Goal: Information Seeking & Learning: Learn about a topic

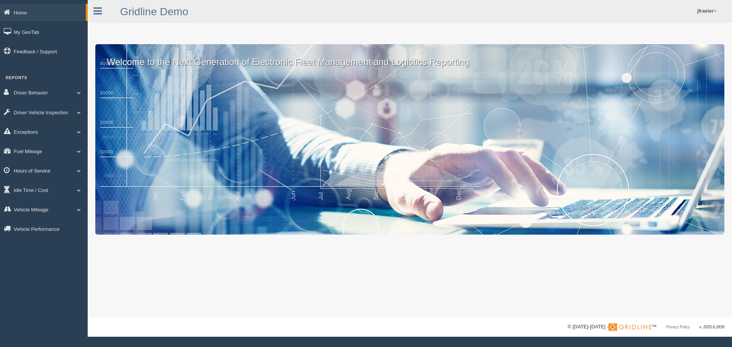
click at [67, 171] on link "Hours of Service" at bounding box center [44, 170] width 88 height 17
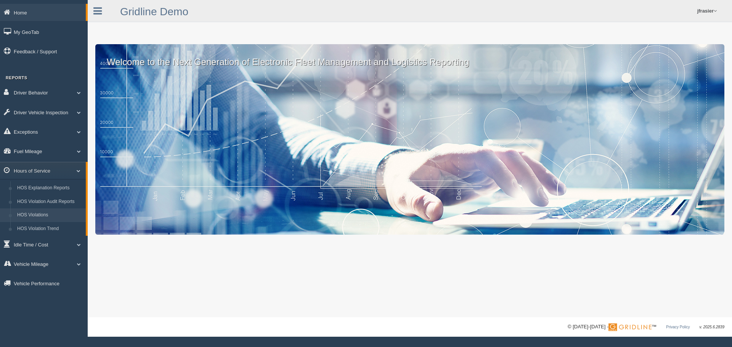
click at [49, 213] on link "HOS Violations" at bounding box center [50, 216] width 72 height 14
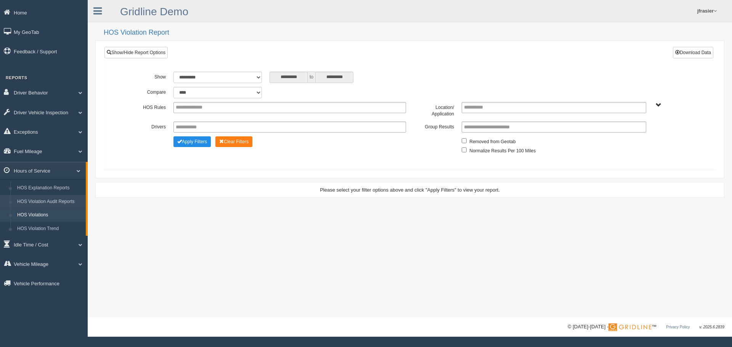
click at [50, 201] on link "HOS Violation Audit Reports" at bounding box center [50, 202] width 72 height 14
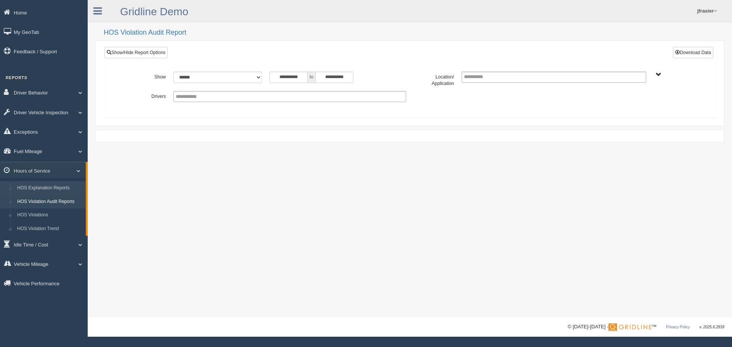
click at [50, 188] on link "HOS Explanation Reports" at bounding box center [50, 188] width 72 height 14
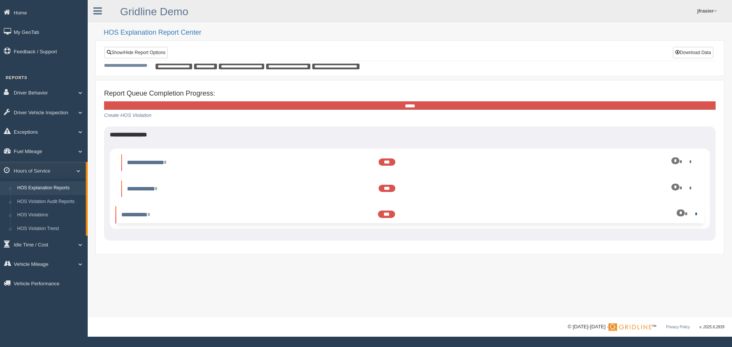
click at [695, 213] on link at bounding box center [694, 214] width 5 height 5
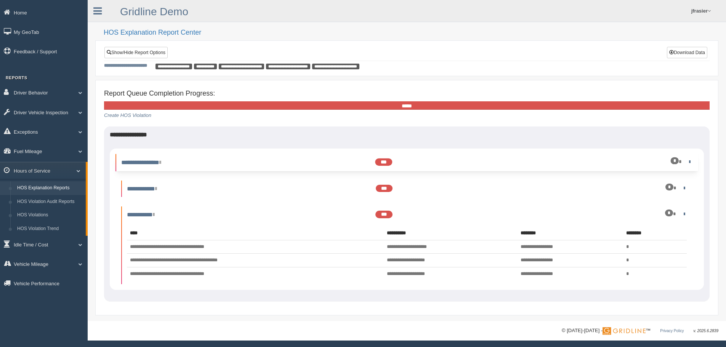
click at [279, 158] on div at bounding box center [286, 158] width 48 height 0
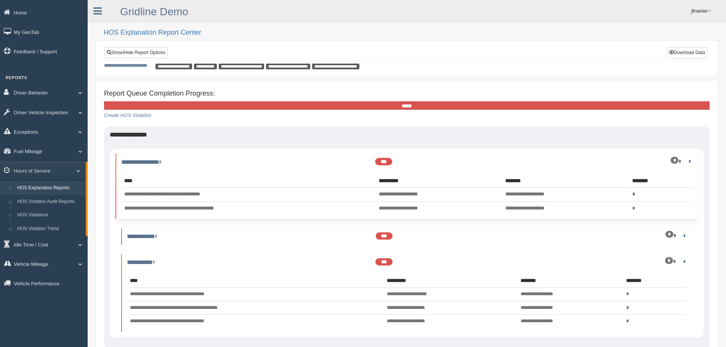
click at [279, 158] on div at bounding box center [286, 158] width 48 height 0
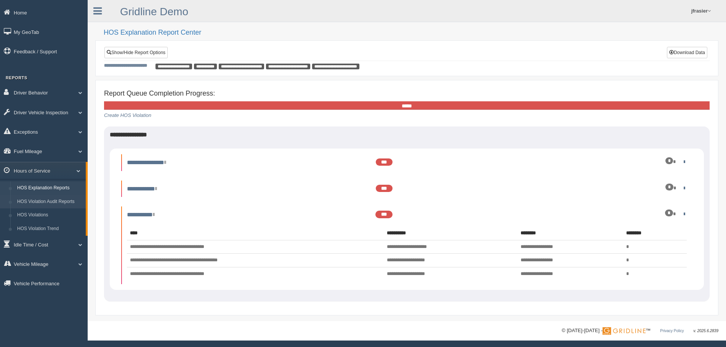
click at [35, 202] on link "HOS Violation Audit Reports" at bounding box center [50, 202] width 72 height 14
